Goal: Find contact information: Find contact information

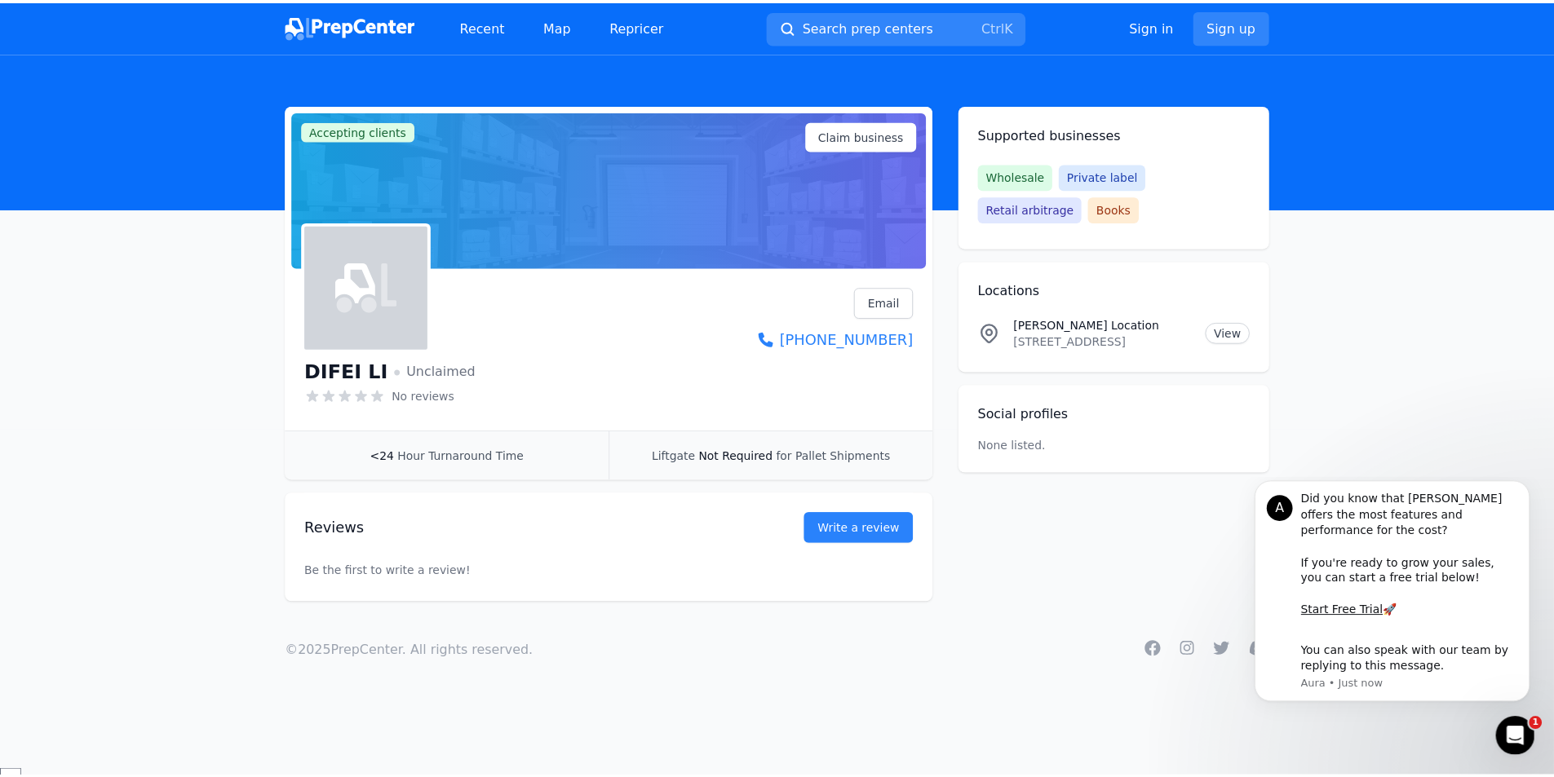
scroll to position [2702, 0]
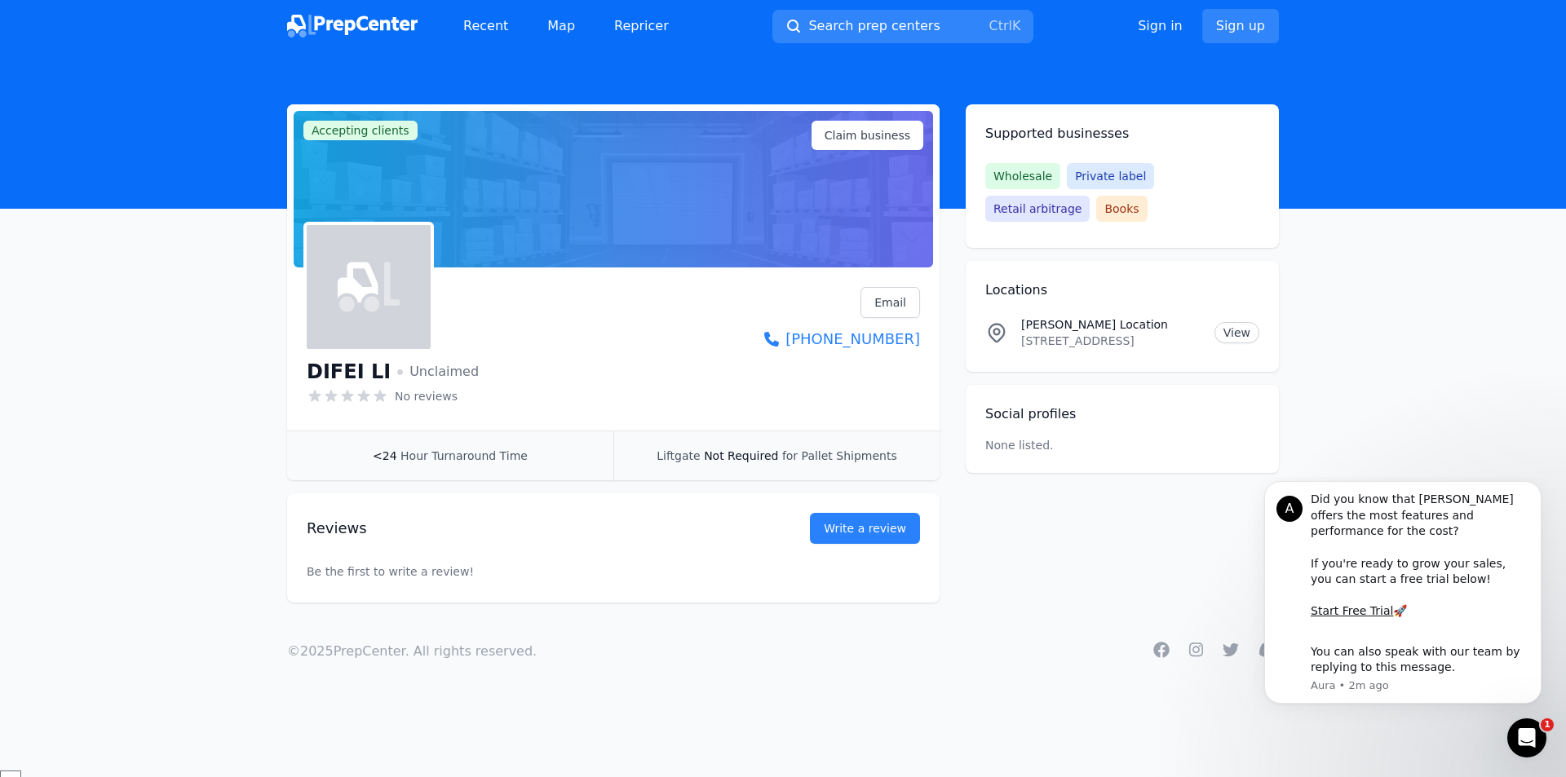
click at [347, 372] on h1 "DIFEI LI" at bounding box center [349, 372] width 84 height 26
type textarea "DIFEI"
click at [347, 372] on h1 "DIFEI LI" at bounding box center [349, 372] width 84 height 26
click at [1027, 178] on span "Wholesale" at bounding box center [1022, 176] width 75 height 26
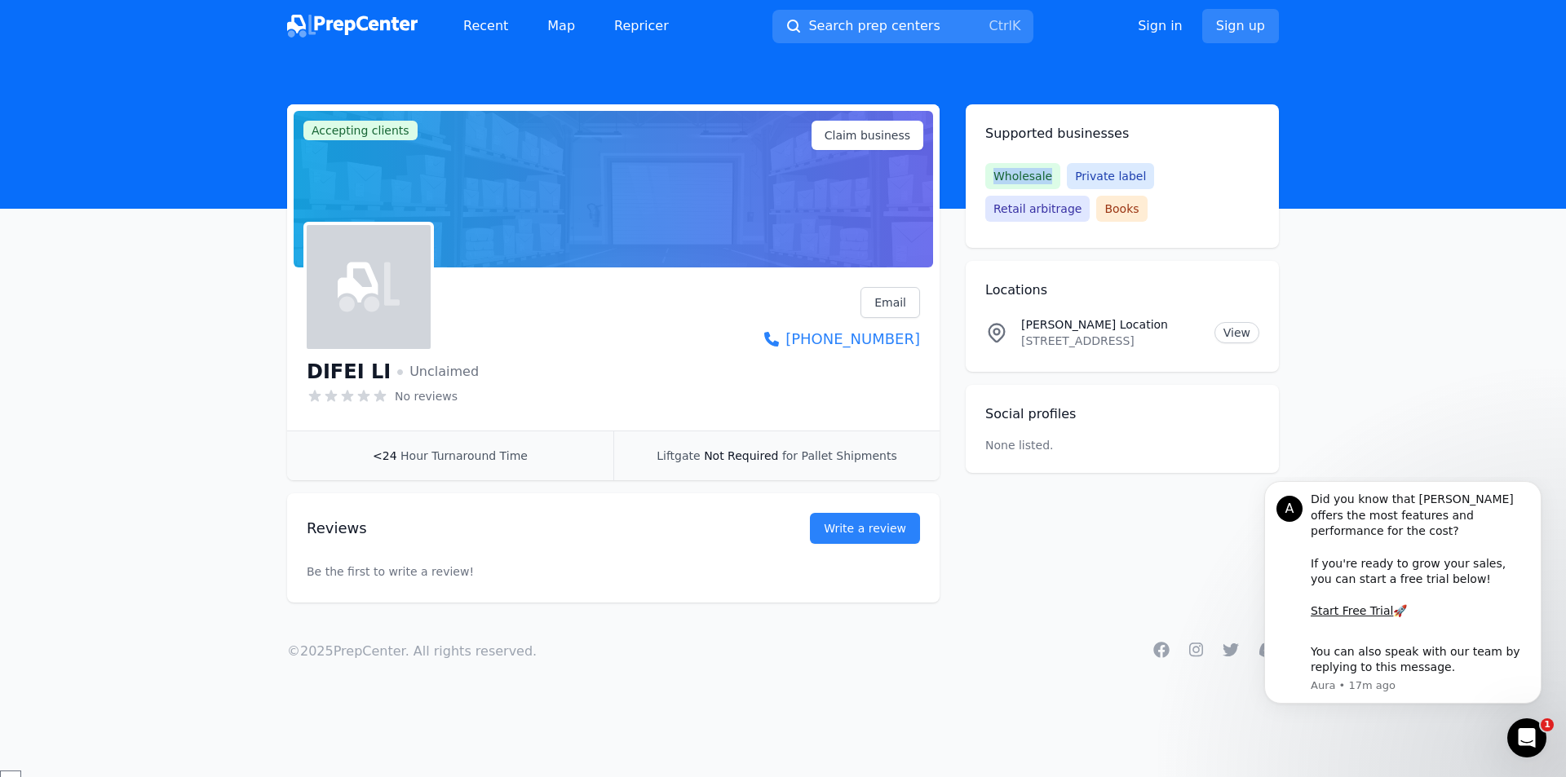
click at [1027, 178] on span "Wholesale" at bounding box center [1022, 176] width 75 height 26
click at [1074, 179] on span "Private label" at bounding box center [1110, 176] width 87 height 26
click at [1090, 196] on span "Retail arbitrage" at bounding box center [1037, 209] width 104 height 26
click at [1096, 199] on span "Books" at bounding box center [1121, 209] width 51 height 26
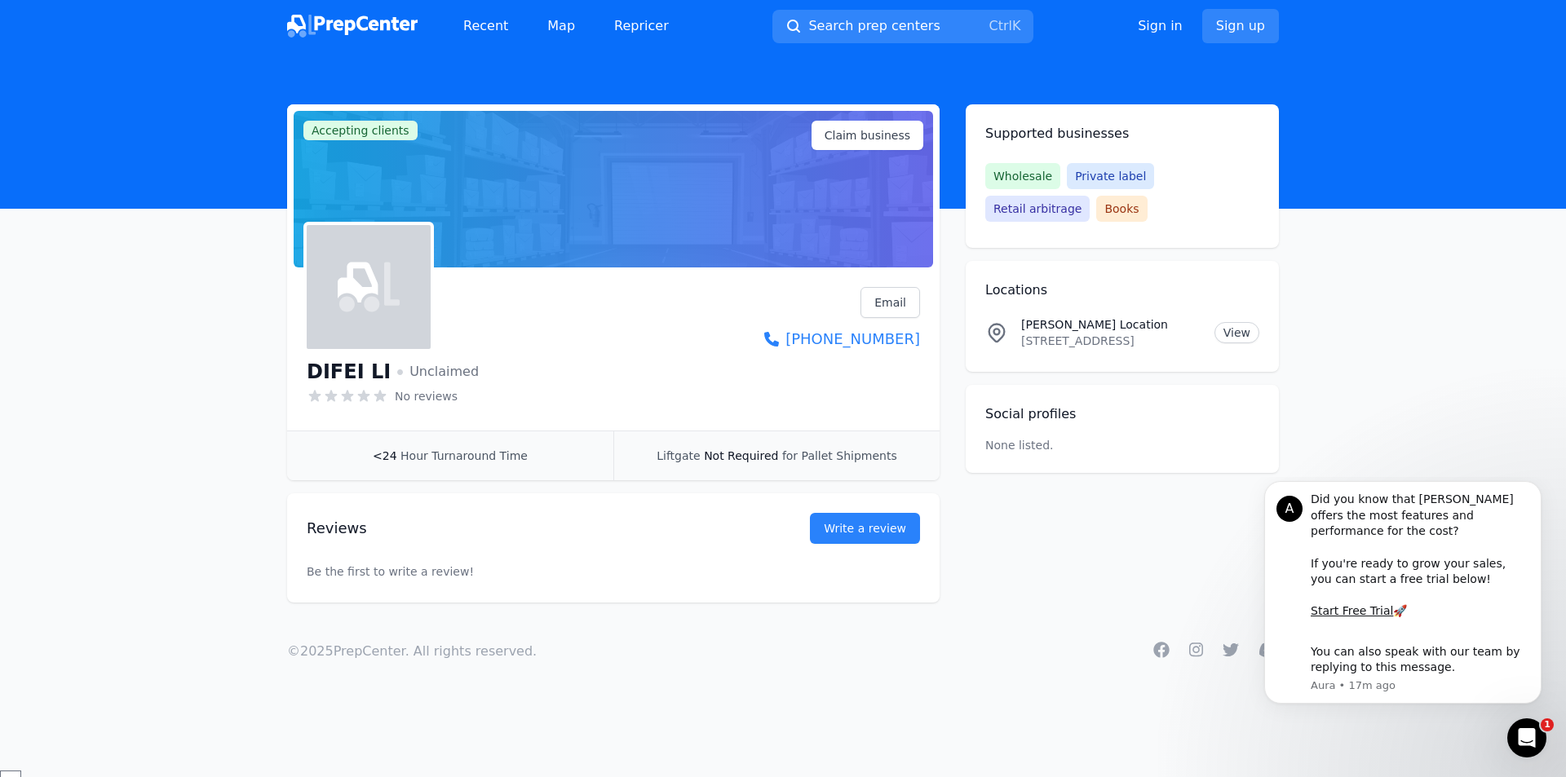
click at [1096, 199] on span "Books" at bounding box center [1121, 209] width 51 height 26
click at [897, 339] on link "[PHONE_NUMBER]" at bounding box center [842, 339] width 156 height 23
drag, startPoint x: 923, startPoint y: 336, endPoint x: 917, endPoint y: 355, distance: 19.6
click at [917, 355] on div "[PERSON_NAME] Unclaimed No reviews Email Visit website [PHONE_NUMBER]" at bounding box center [613, 352] width 653 height 157
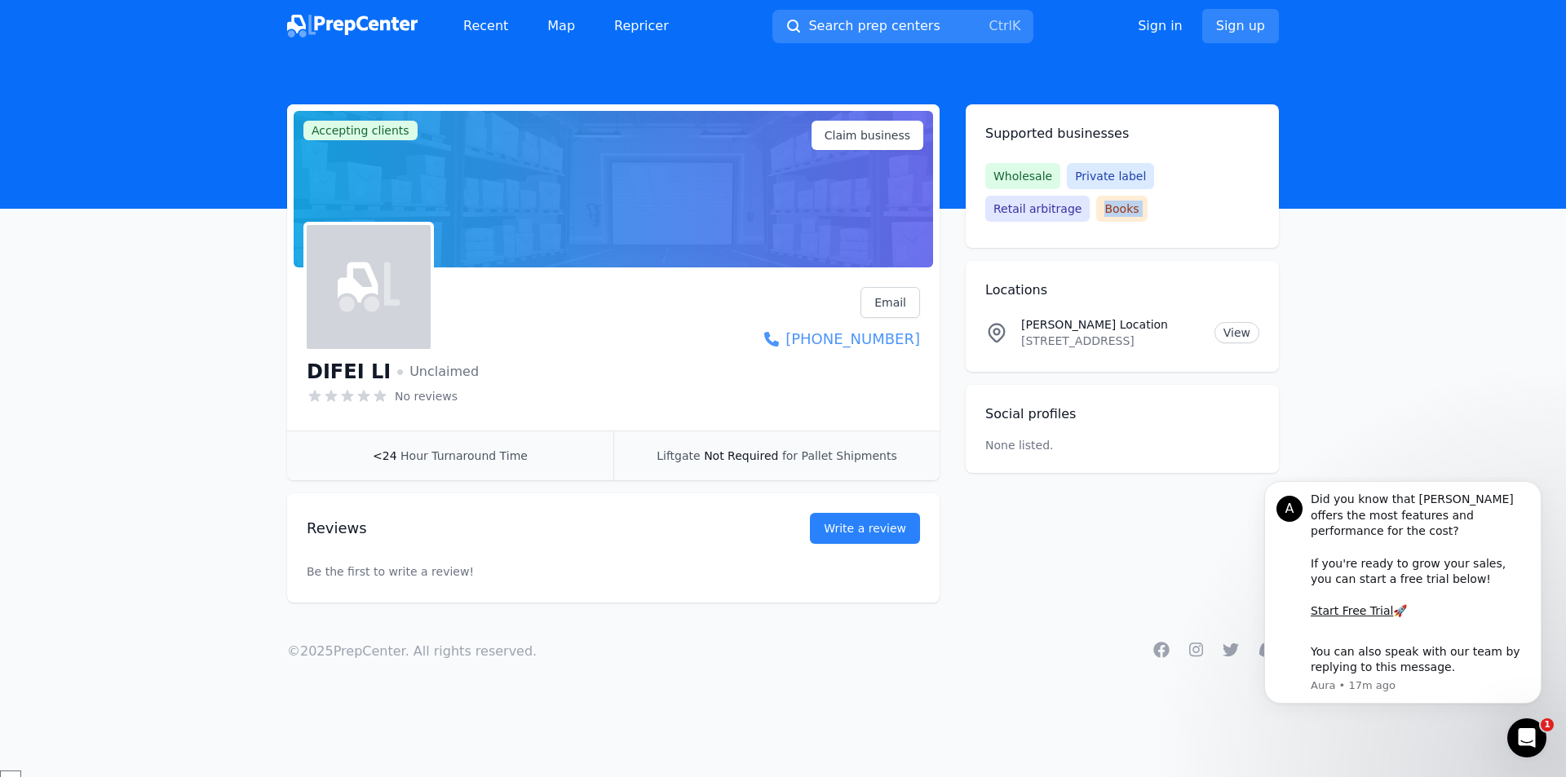
copy link "[PHONE_NUMBER]"
click at [356, 368] on h1 "DIFEI LI" at bounding box center [349, 372] width 84 height 26
click at [381, 144] on div at bounding box center [613, 189] width 639 height 157
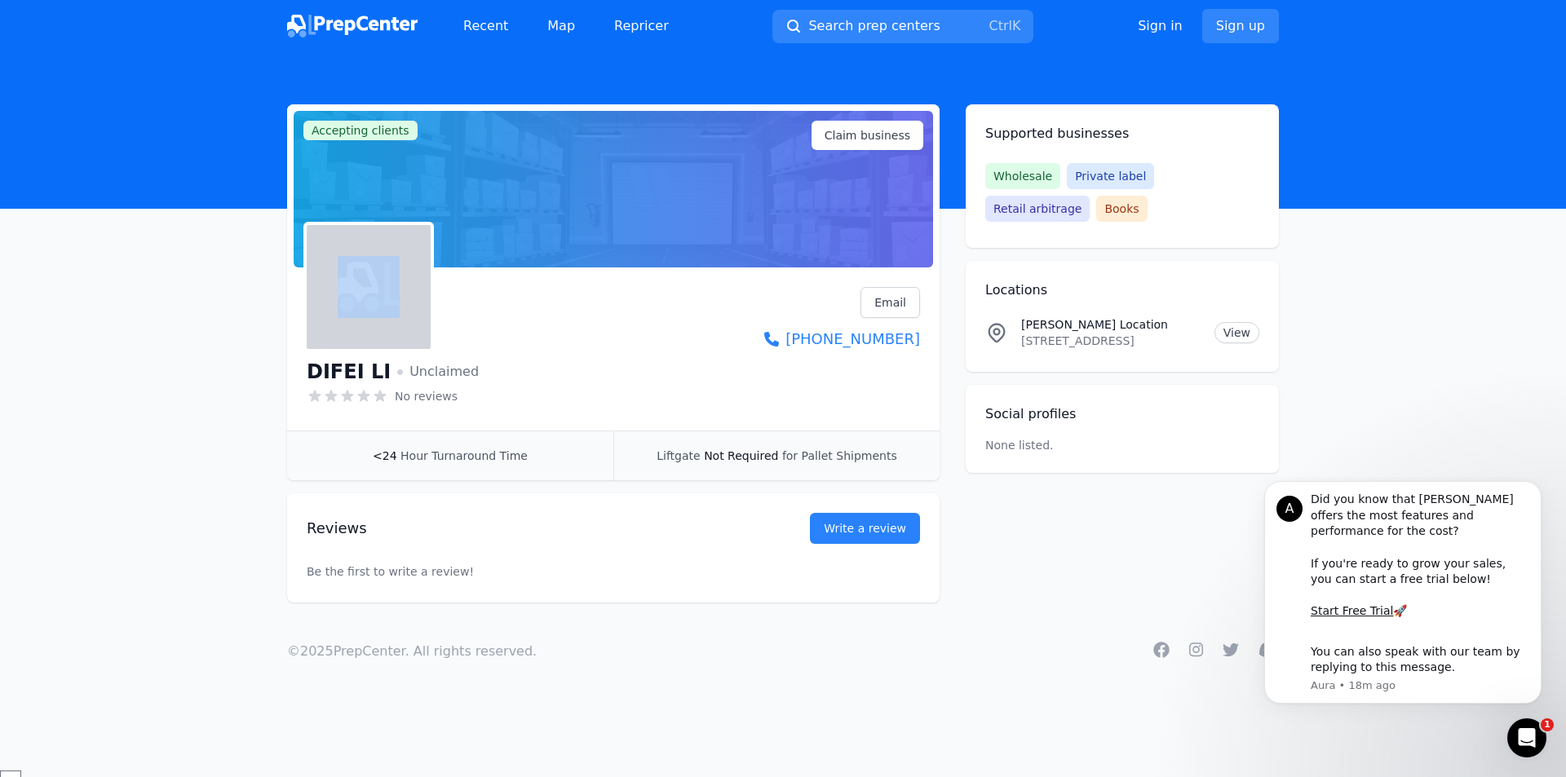
click at [381, 144] on div at bounding box center [613, 189] width 639 height 157
click at [359, 35] on img at bounding box center [352, 26] width 131 height 23
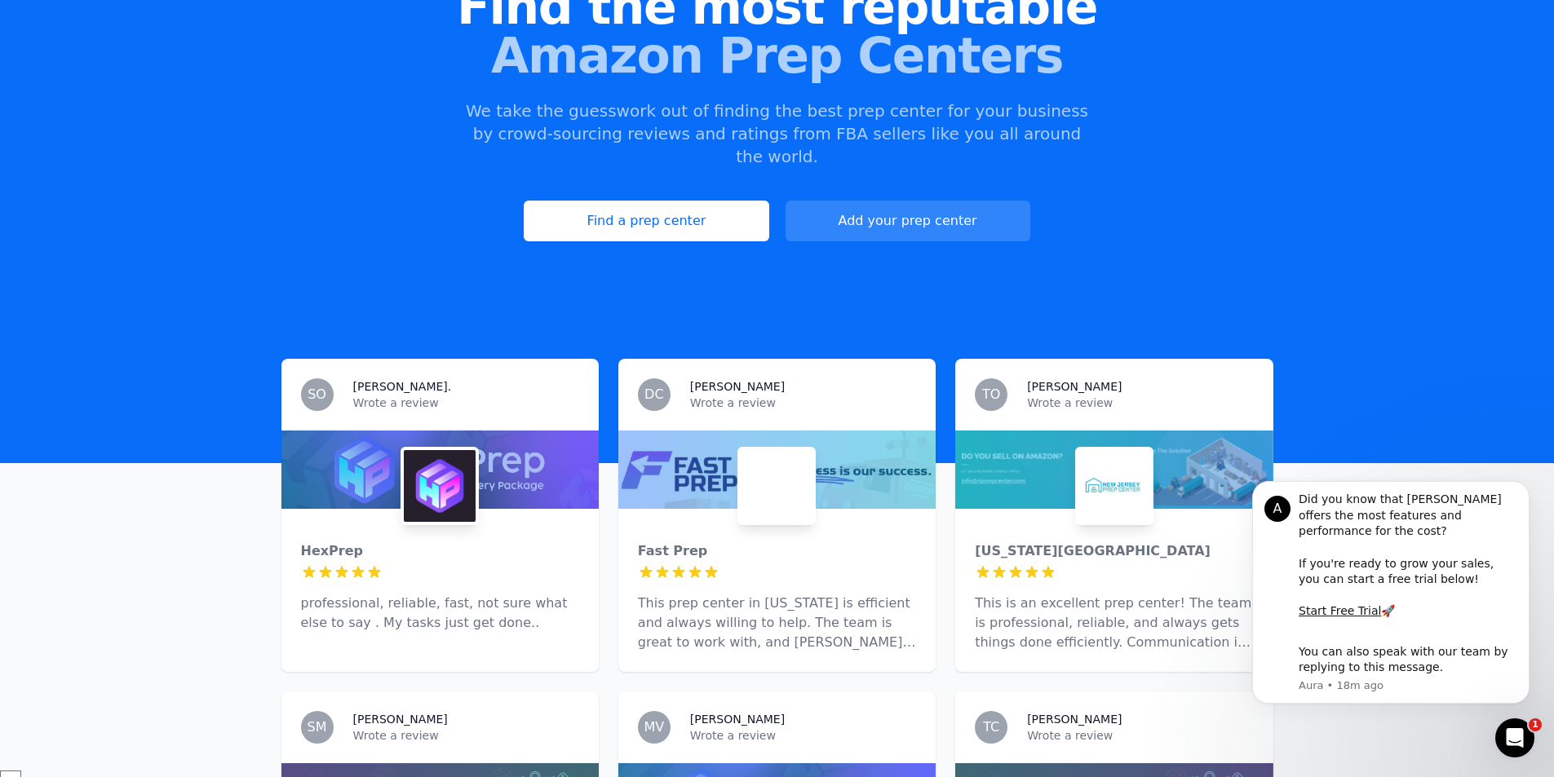
scroll to position [571, 0]
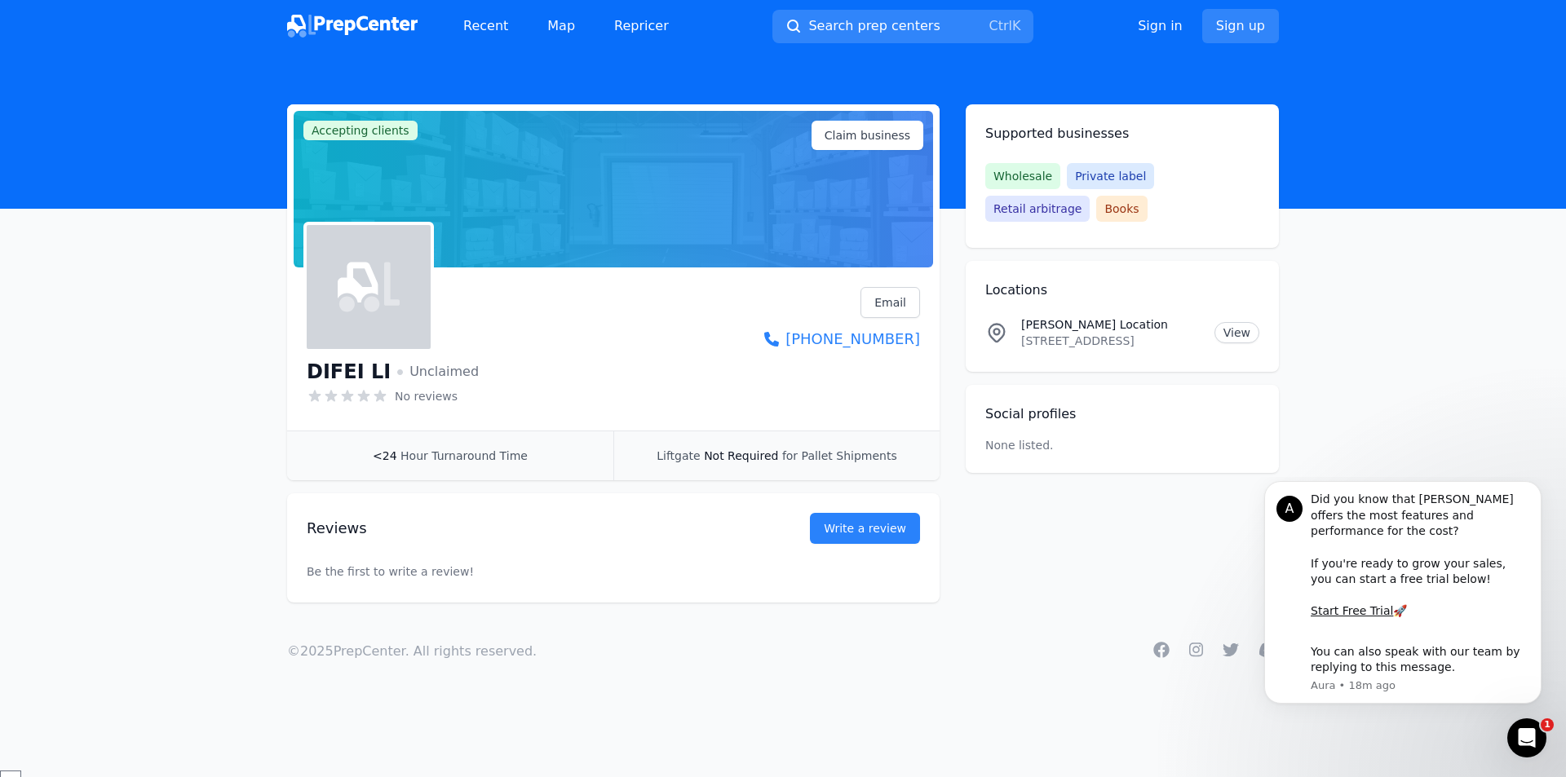
click at [327, 374] on h1 "DIFEI LI" at bounding box center [349, 372] width 84 height 26
drag, startPoint x: 327, startPoint y: 374, endPoint x: 421, endPoint y: 365, distance: 94.2
click at [328, 374] on h1 "DIFEI LI" at bounding box center [349, 372] width 84 height 26
click at [421, 365] on span "Unclaimed" at bounding box center [438, 372] width 82 height 20
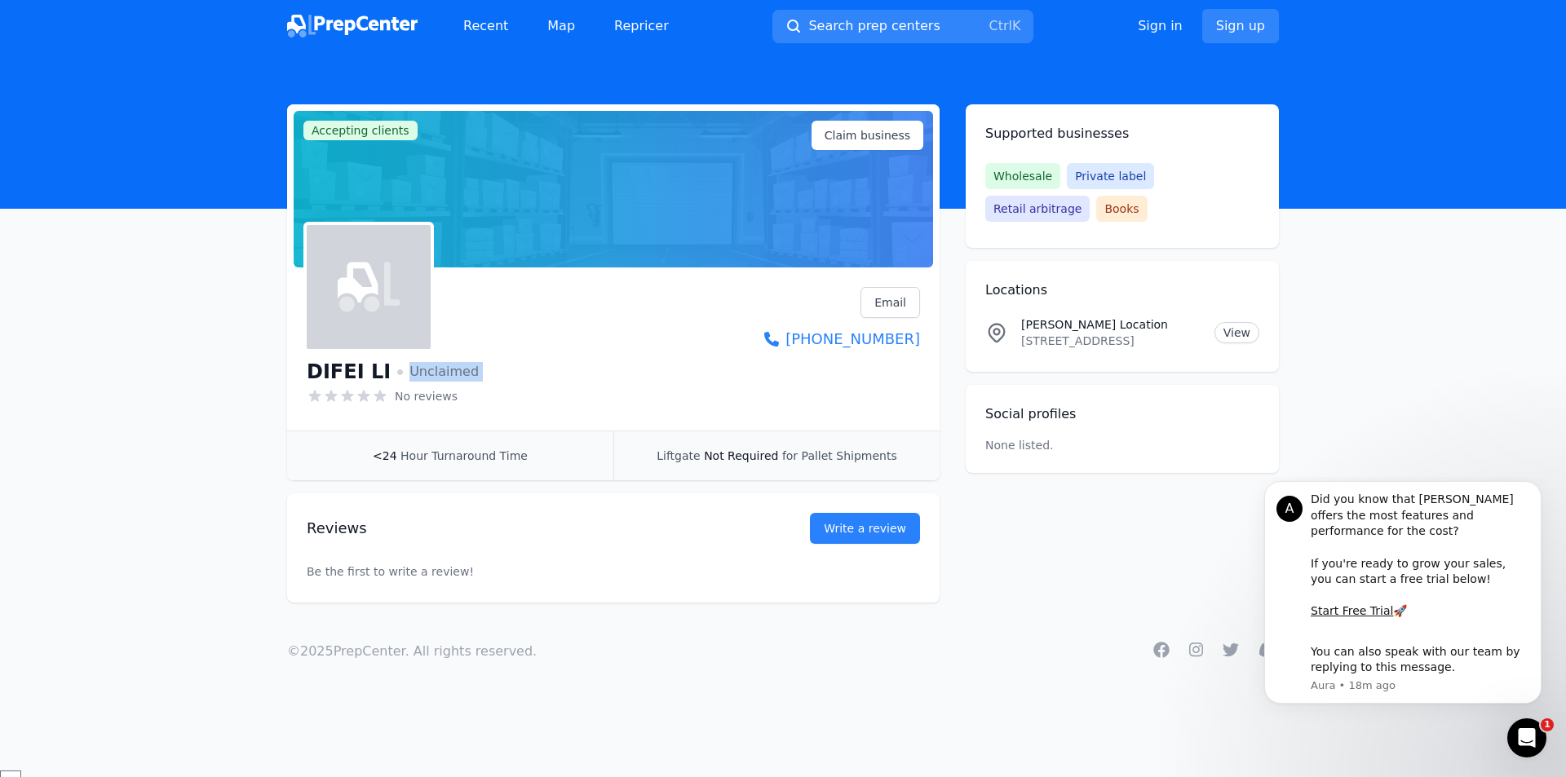
click at [421, 365] on span "Unclaimed" at bounding box center [438, 372] width 82 height 20
click at [1140, 344] on p "[STREET_ADDRESS]" at bounding box center [1111, 341] width 180 height 16
drag, startPoint x: 1140, startPoint y: 344, endPoint x: 1259, endPoint y: 334, distance: 119.5
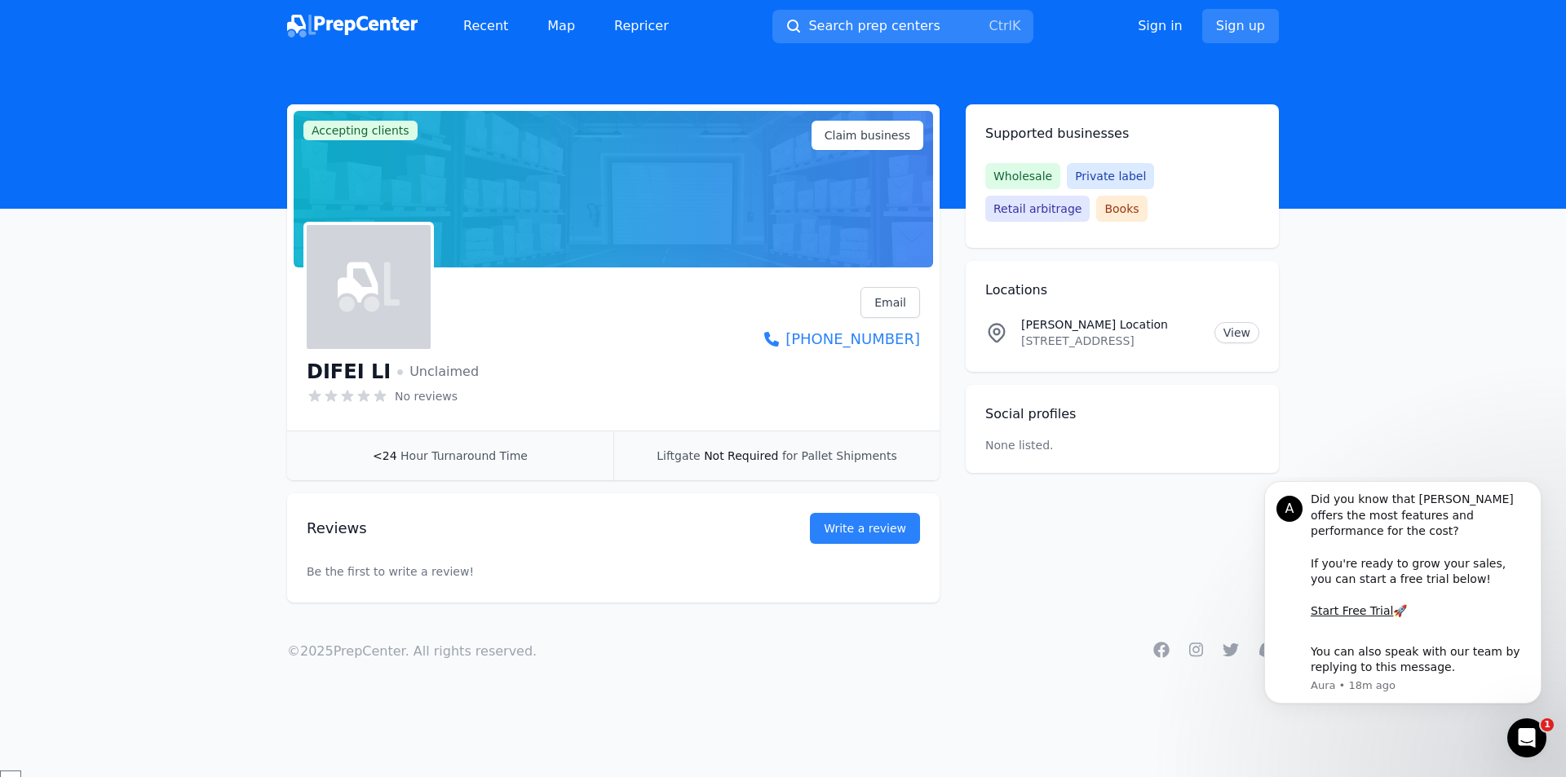
click at [1259, 334] on div "Locations [PERSON_NAME] Location [STREET_ADDRESS] View" at bounding box center [1122, 316] width 313 height 111
click at [1238, 326] on link "View" at bounding box center [1237, 332] width 45 height 21
click at [1084, 337] on p "[STREET_ADDRESS]" at bounding box center [1111, 341] width 180 height 16
